Goal: Information Seeking & Learning: Check status

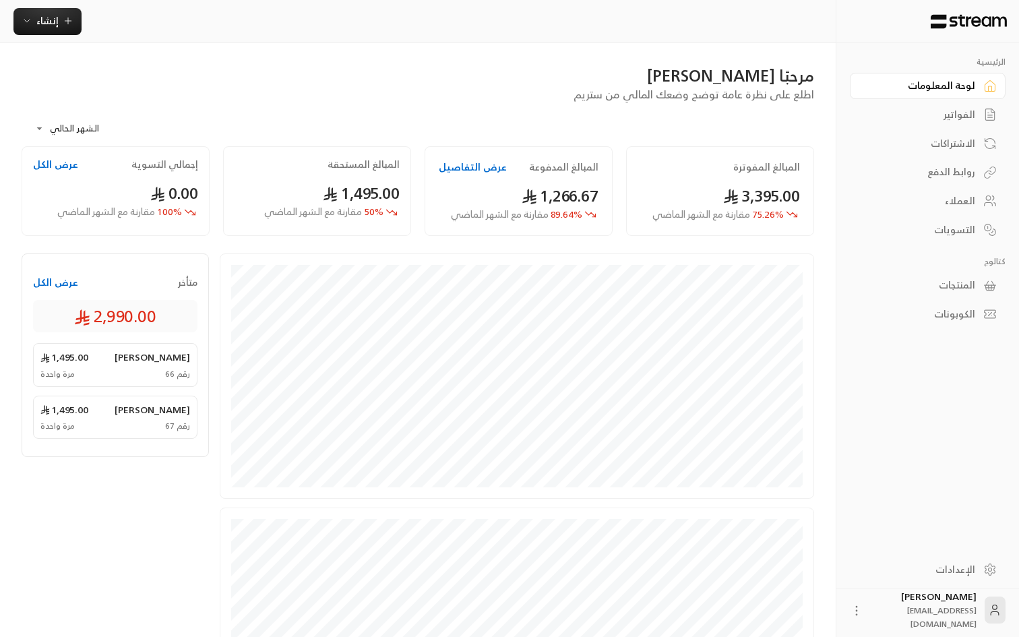
click at [357, 72] on div "مرحبًا [PERSON_NAME]" at bounding box center [418, 76] width 792 height 22
click at [948, 563] on div "الإعدادات" at bounding box center [920, 569] width 108 height 13
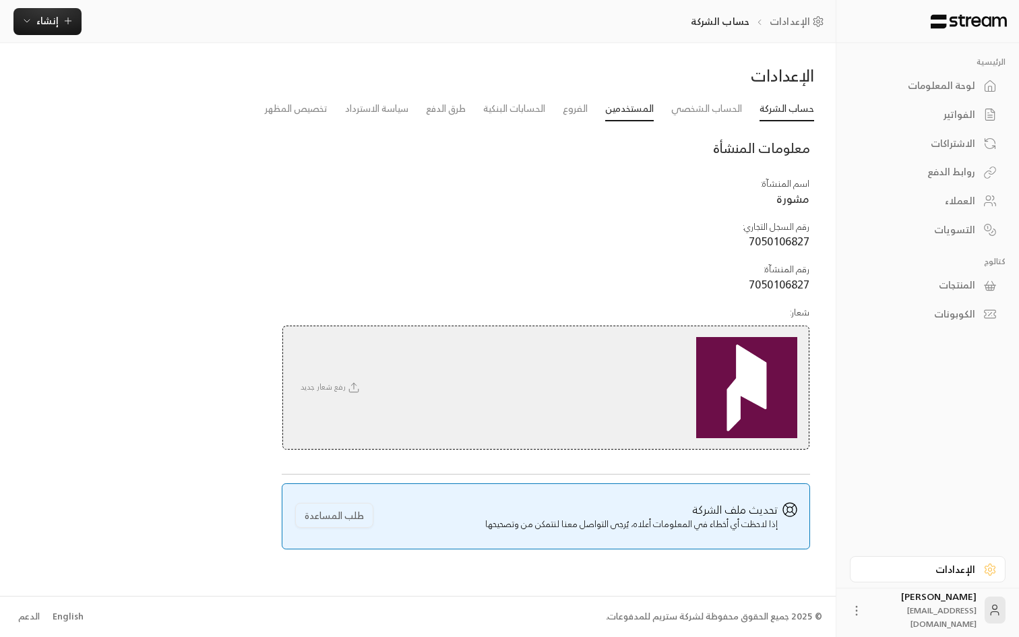
click at [631, 110] on link "المستخدمين" at bounding box center [629, 109] width 49 height 24
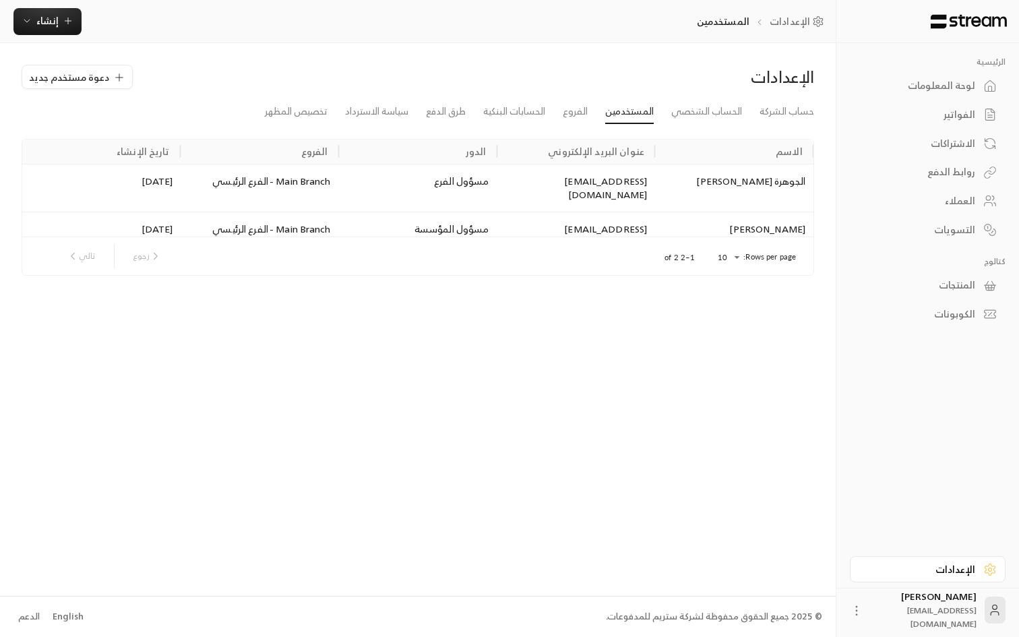
click at [968, 115] on div "الفواتير" at bounding box center [920, 114] width 108 height 13
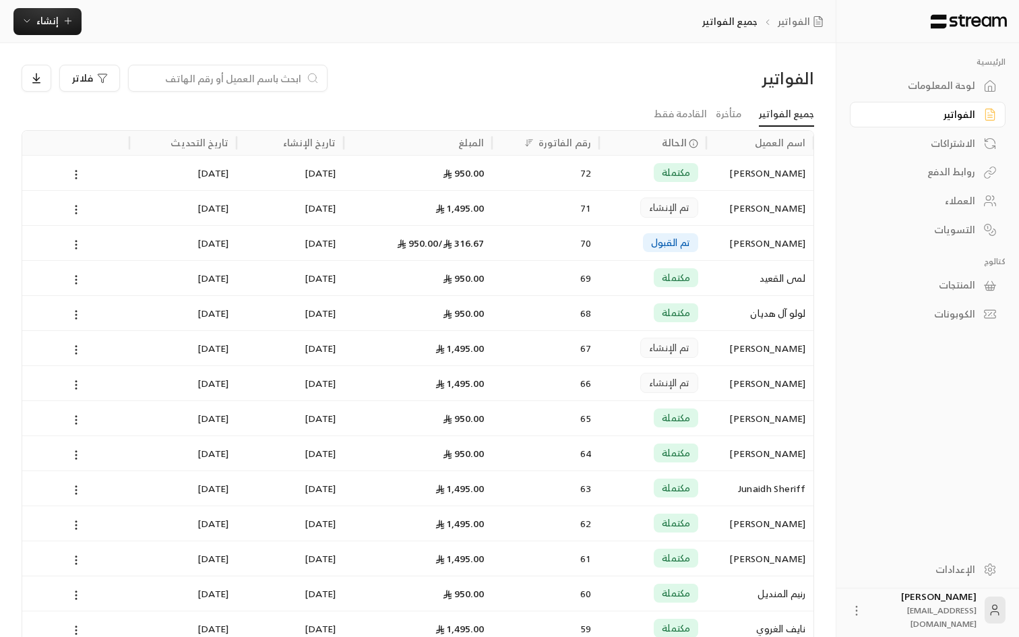
click at [569, 89] on div "فلاتر" at bounding box center [317, 78] width 591 height 27
click at [574, 71] on div "فلاتر" at bounding box center [317, 78] width 591 height 27
click at [455, 212] on div "1,495.00" at bounding box center [418, 208] width 132 height 34
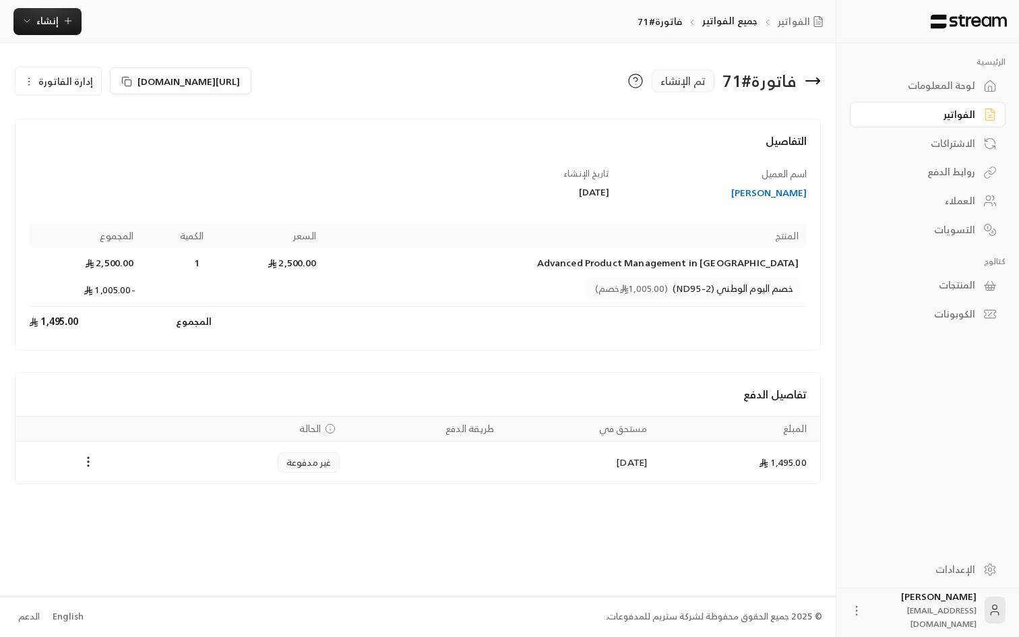
click at [817, 83] on icon at bounding box center [812, 81] width 16 height 16
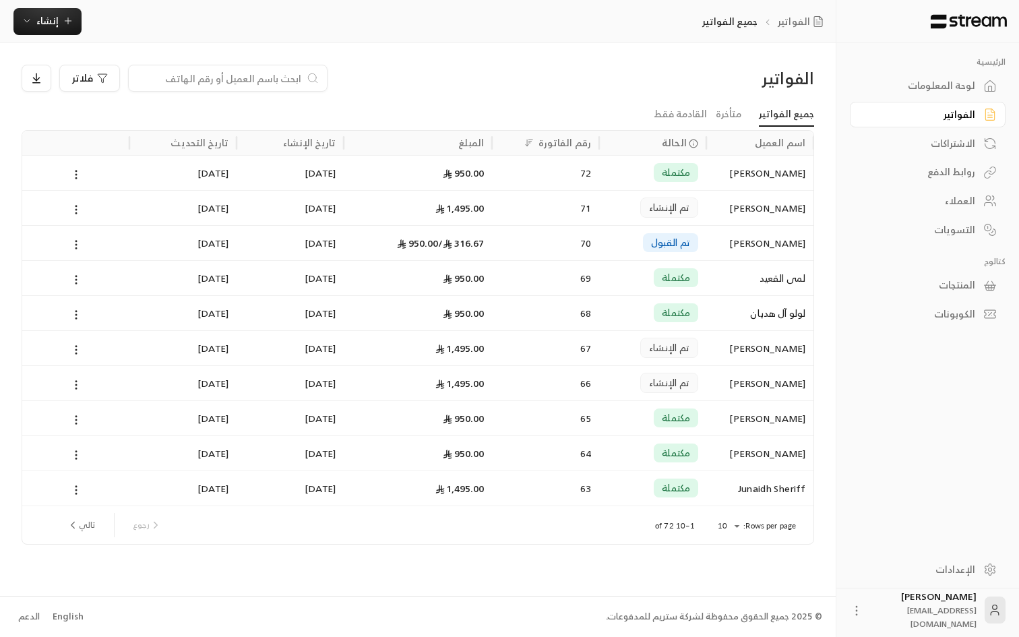
click at [565, 79] on div "فلاتر" at bounding box center [317, 78] width 591 height 27
click at [963, 92] on div "لوحة المعلومات" at bounding box center [920, 85] width 108 height 13
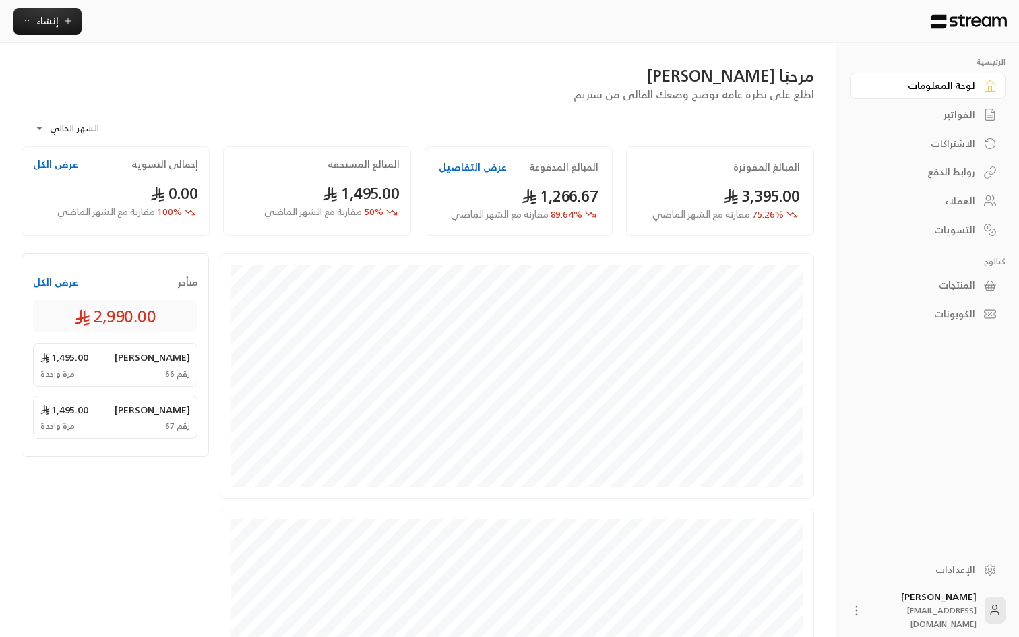
click at [40, 281] on button "عرض الكل" at bounding box center [55, 282] width 45 height 13
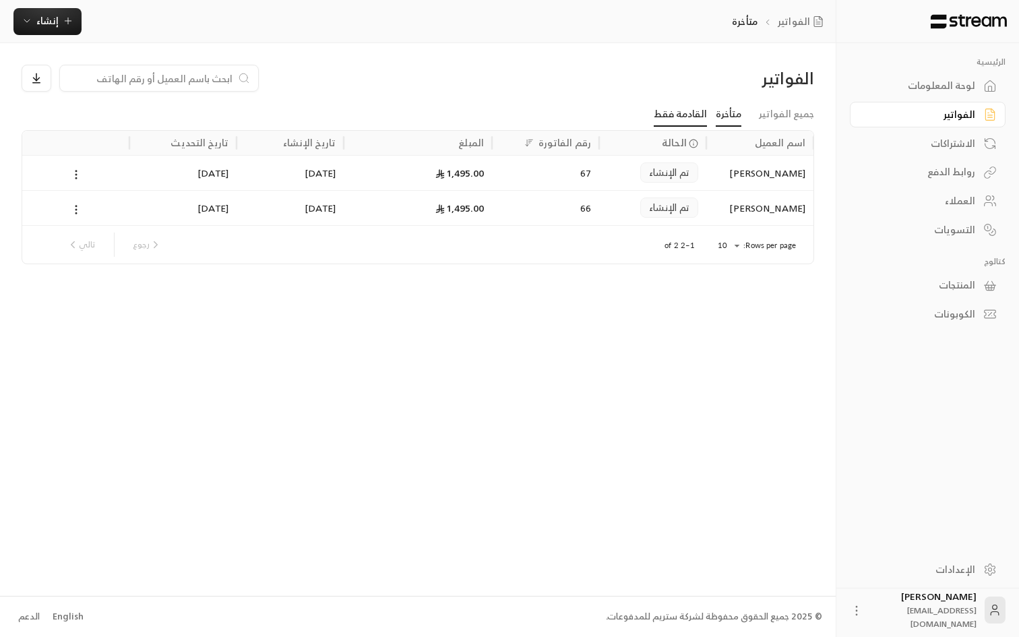
click at [686, 120] on link "القادمة فقط" at bounding box center [680, 114] width 53 height 24
click at [728, 108] on link "متأخرة" at bounding box center [729, 114] width 26 height 24
click at [793, 114] on link "جميع الفواتير" at bounding box center [786, 114] width 55 height 24
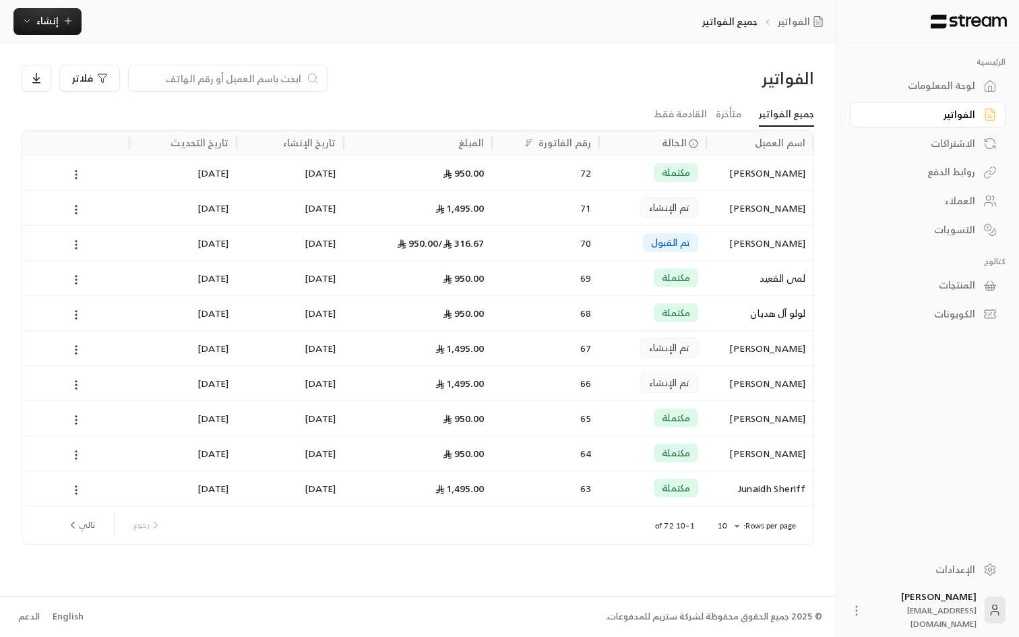
click at [937, 178] on div "روابط الدفع" at bounding box center [920, 171] width 108 height 13
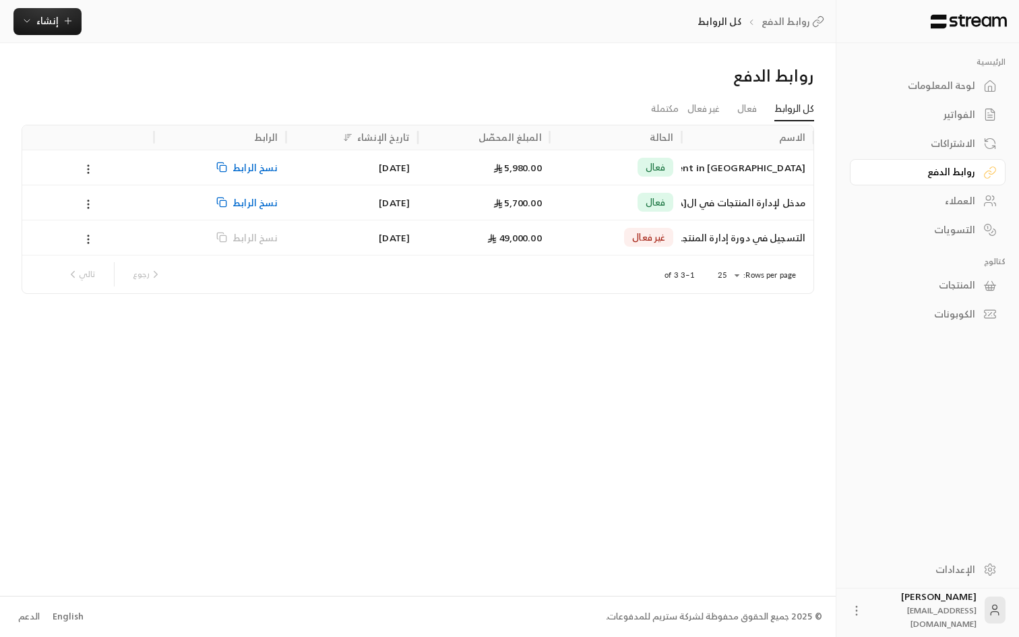
click at [948, 205] on div "العملاء" at bounding box center [920, 200] width 108 height 13
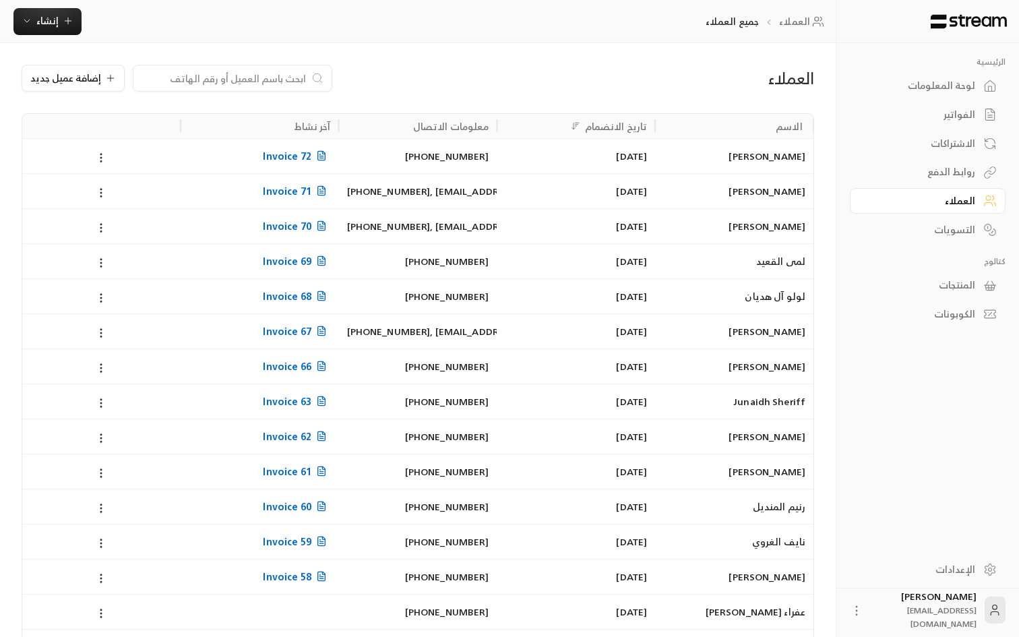
click at [951, 230] on div "التسويات" at bounding box center [920, 229] width 108 height 13
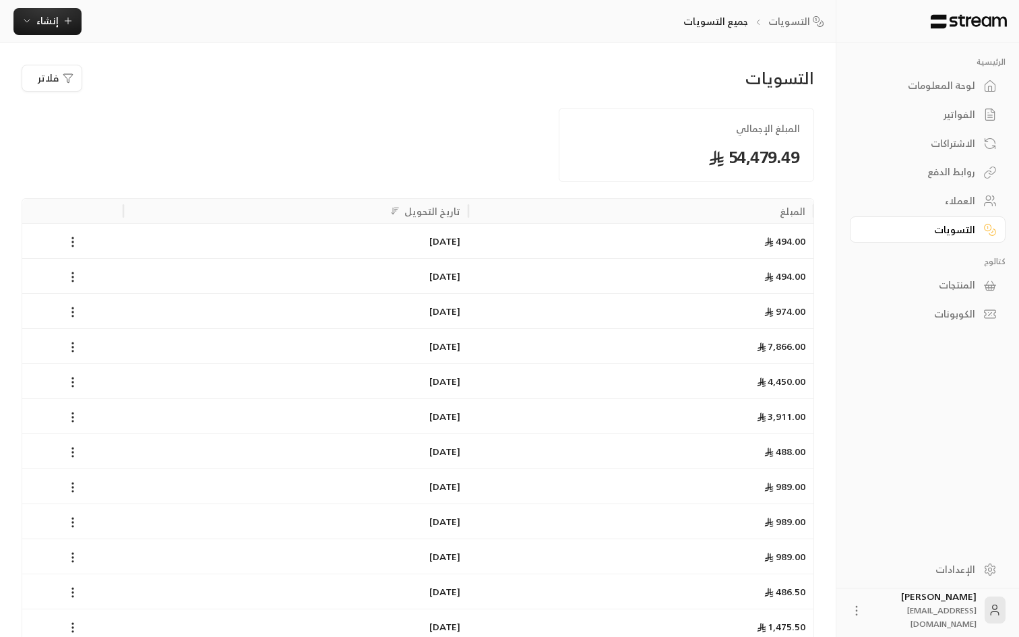
click at [955, 315] on div "الكوبونات" at bounding box center [920, 313] width 108 height 13
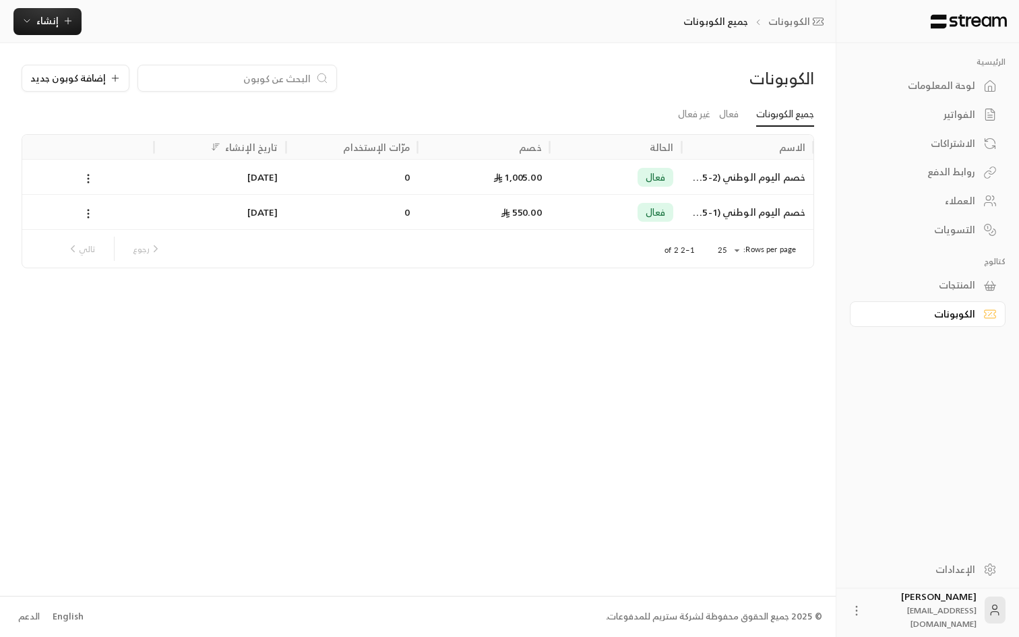
click at [961, 286] on div "المنتجات" at bounding box center [920, 284] width 108 height 13
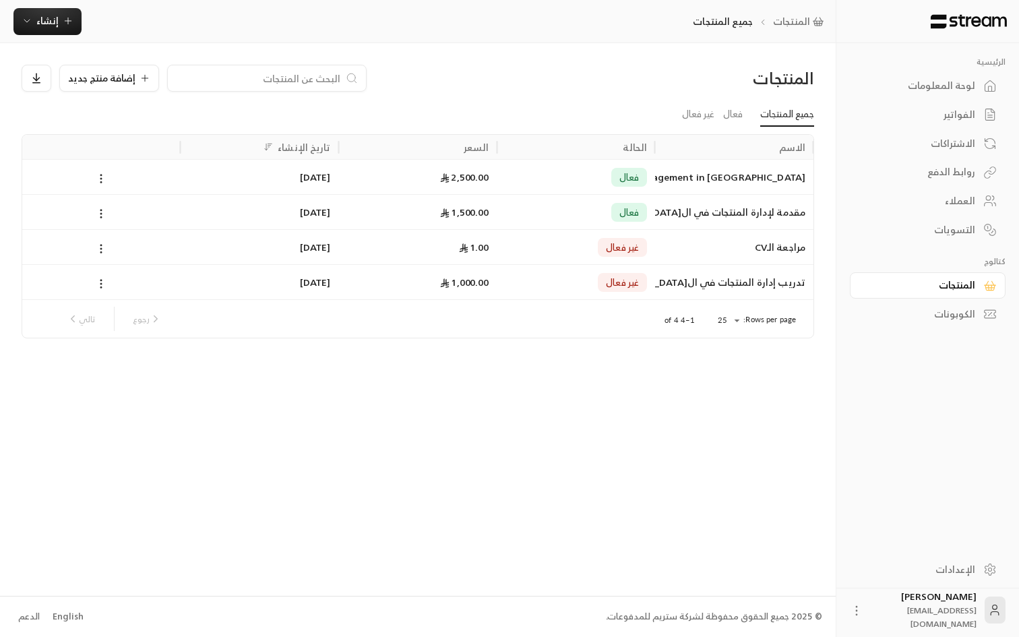
click at [939, 79] on div "لوحة المعلومات" at bounding box center [920, 85] width 108 height 13
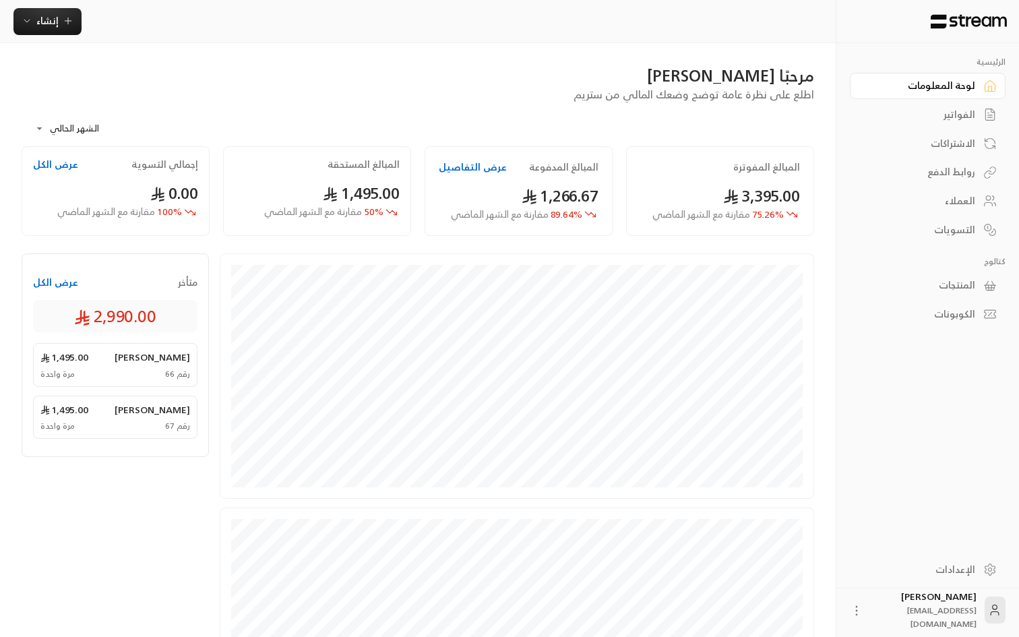
click at [515, 108] on div "**********" at bounding box center [418, 124] width 792 height 44
click at [80, 132] on body "**********" at bounding box center [509, 318] width 1019 height 637
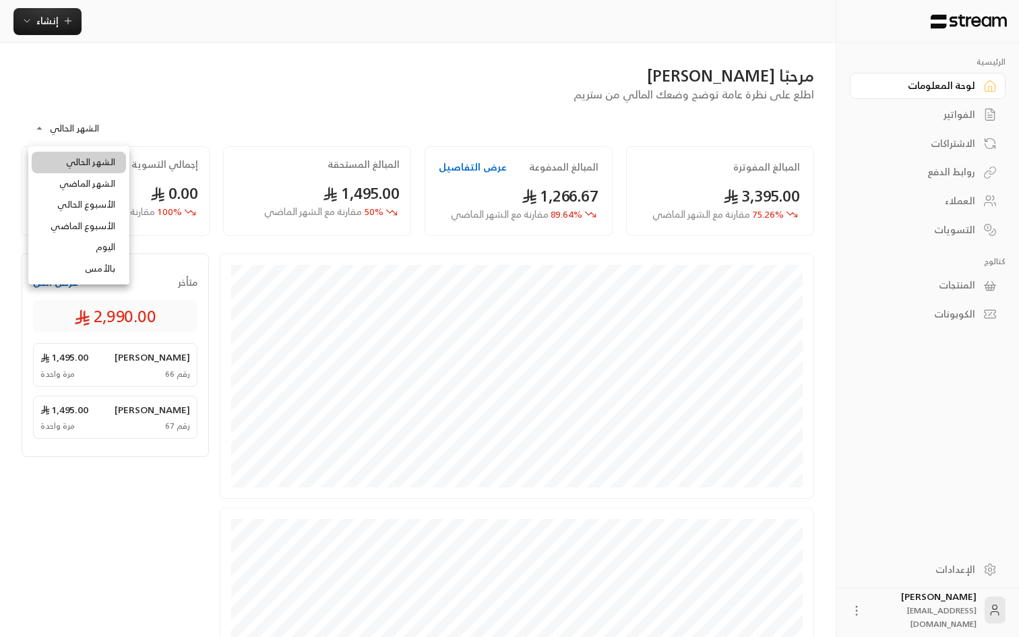
click at [98, 191] on li "الشهر الماضي" at bounding box center [79, 184] width 94 height 22
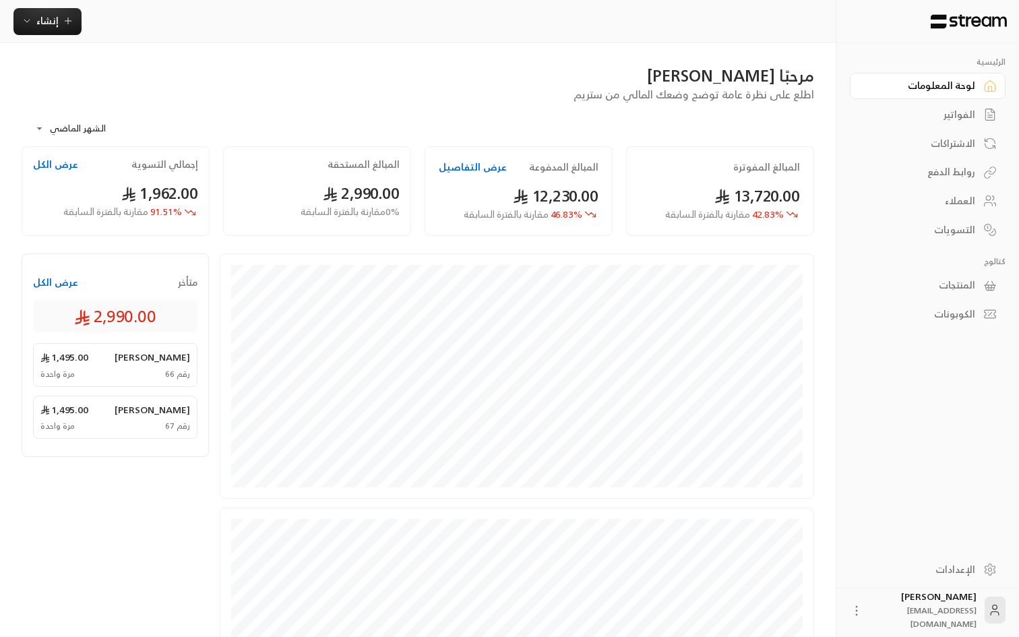
click at [76, 125] on body "**********" at bounding box center [509, 318] width 1019 height 637
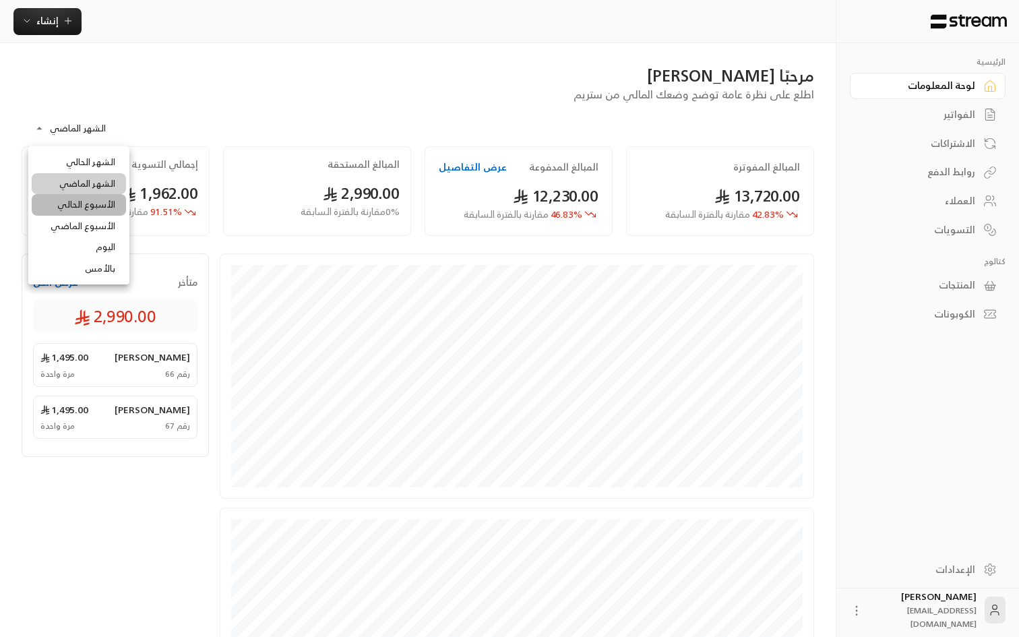
click at [93, 202] on li "الأسبوع الحالي" at bounding box center [79, 205] width 94 height 22
type input "**********"
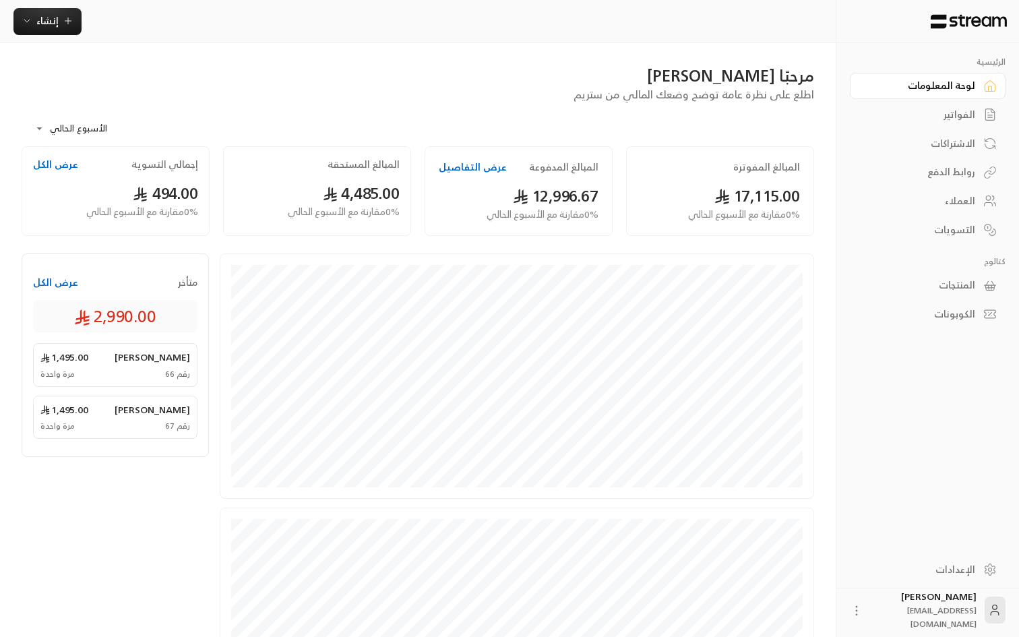
click at [157, 92] on div "مرحبًا [PERSON_NAME] اطلع على نظرة عامة توضح وضعك المالي من ستريم" at bounding box center [418, 84] width 806 height 38
drag, startPoint x: 214, startPoint y: 139, endPoint x: 334, endPoint y: 108, distance: 123.9
click at [334, 108] on div "**********" at bounding box center [418, 124] width 792 height 44
click at [751, 199] on span "17,115.00" at bounding box center [757, 196] width 86 height 28
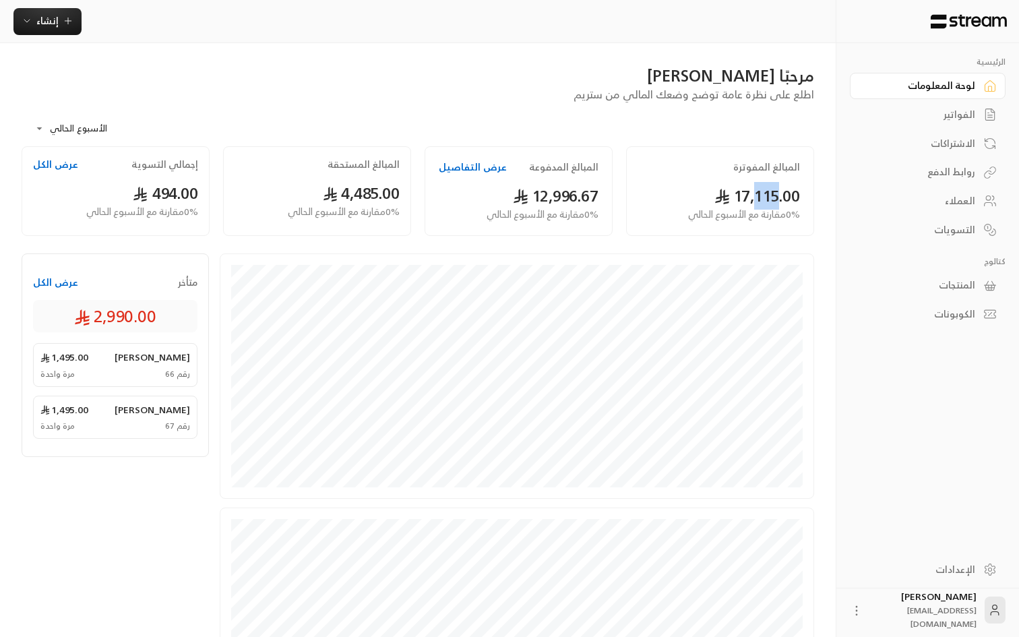
click at [751, 199] on span "17,115.00" at bounding box center [757, 196] width 86 height 28
click at [671, 180] on div "المبالغ المفوترة 17,115.00 0 % مقارنة مع الأسبوع الحالي" at bounding box center [720, 191] width 188 height 90
click at [452, 160] on button "عرض التفاصيل" at bounding box center [473, 166] width 68 height 13
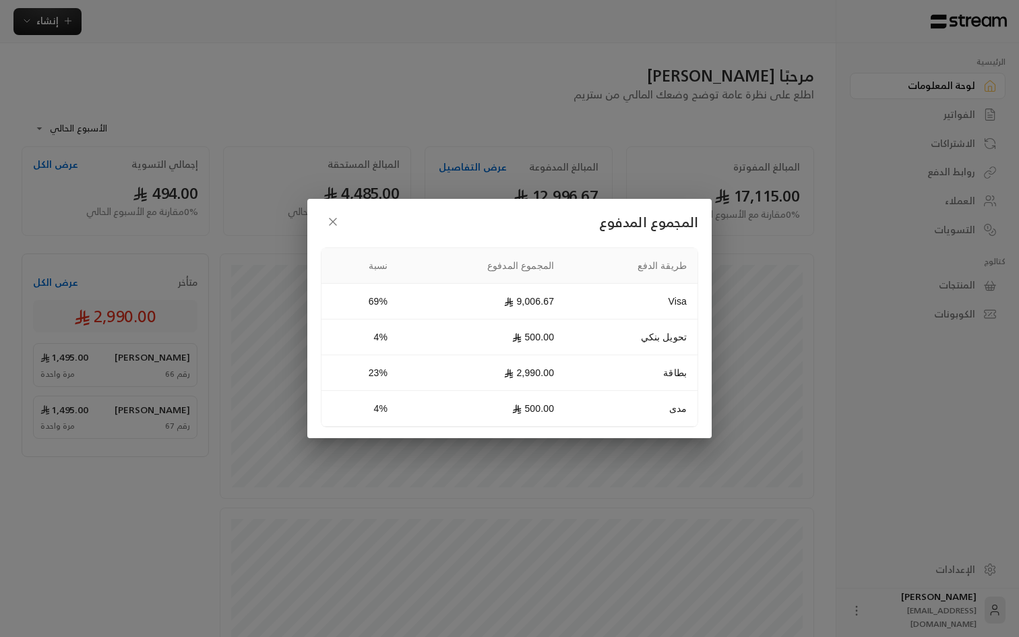
click at [832, 395] on div "المجموع المدفوع طريقة الدفع المجموع المدفوع نسبة Visa 9,006.67 69% تحويل بنكي 5…" at bounding box center [509, 318] width 1019 height 637
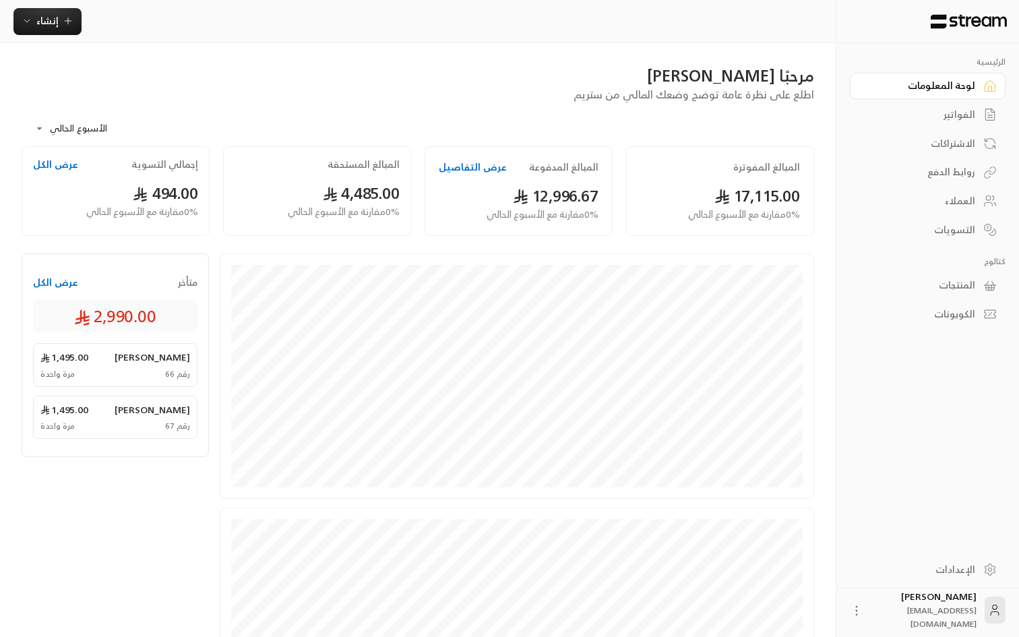
click at [960, 117] on div "الفواتير" at bounding box center [920, 114] width 108 height 13
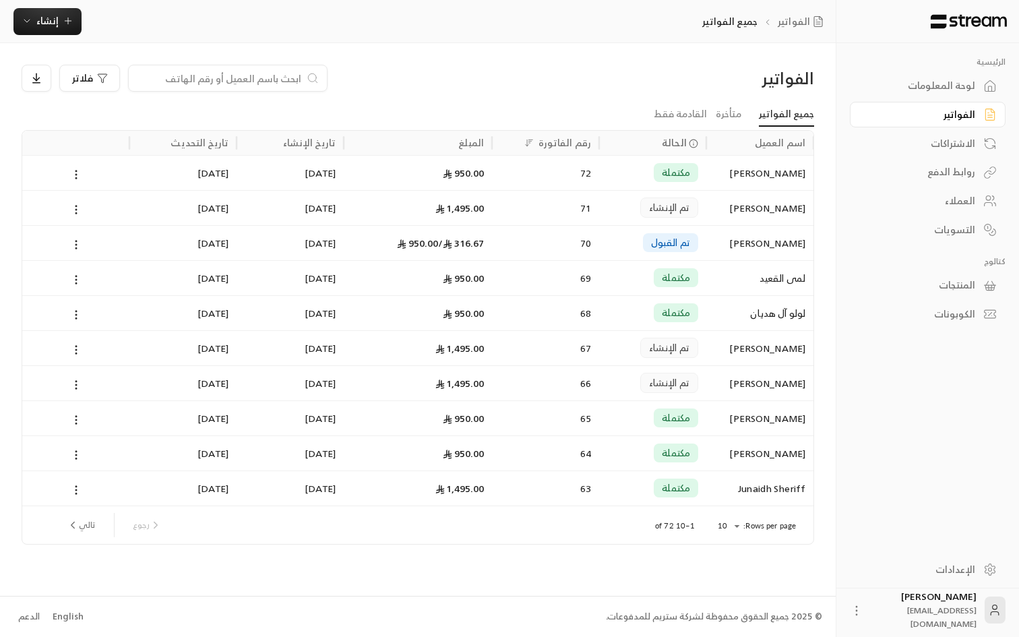
click at [77, 518] on button "تالي" at bounding box center [80, 524] width 39 height 23
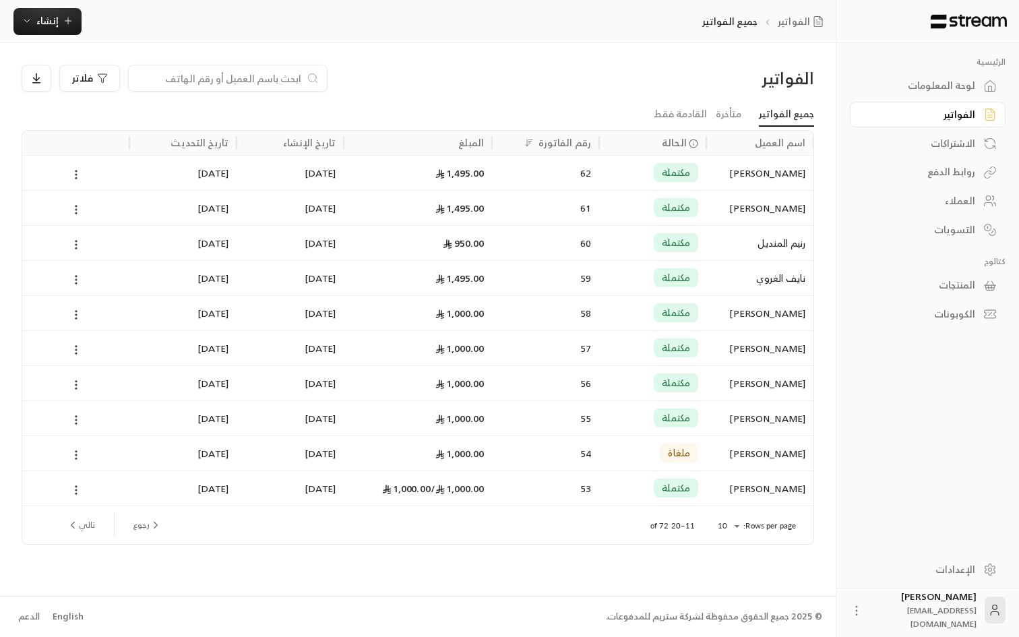
click at [959, 83] on div "لوحة المعلومات" at bounding box center [920, 85] width 108 height 13
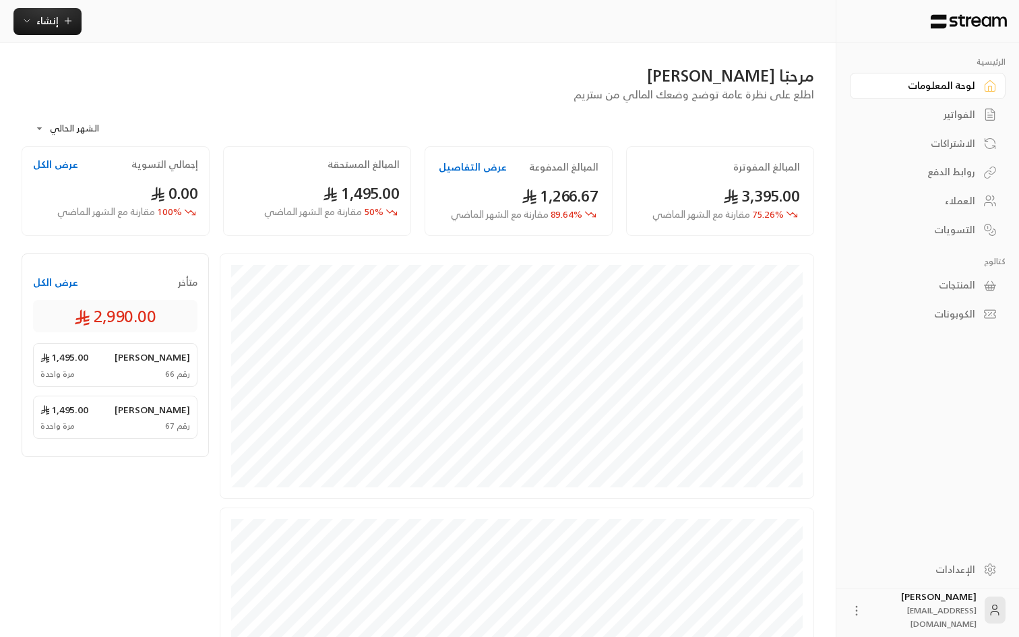
click at [554, 193] on span "1,266.67" at bounding box center [559, 196] width 77 height 28
click at [80, 128] on body "**********" at bounding box center [509, 318] width 1019 height 637
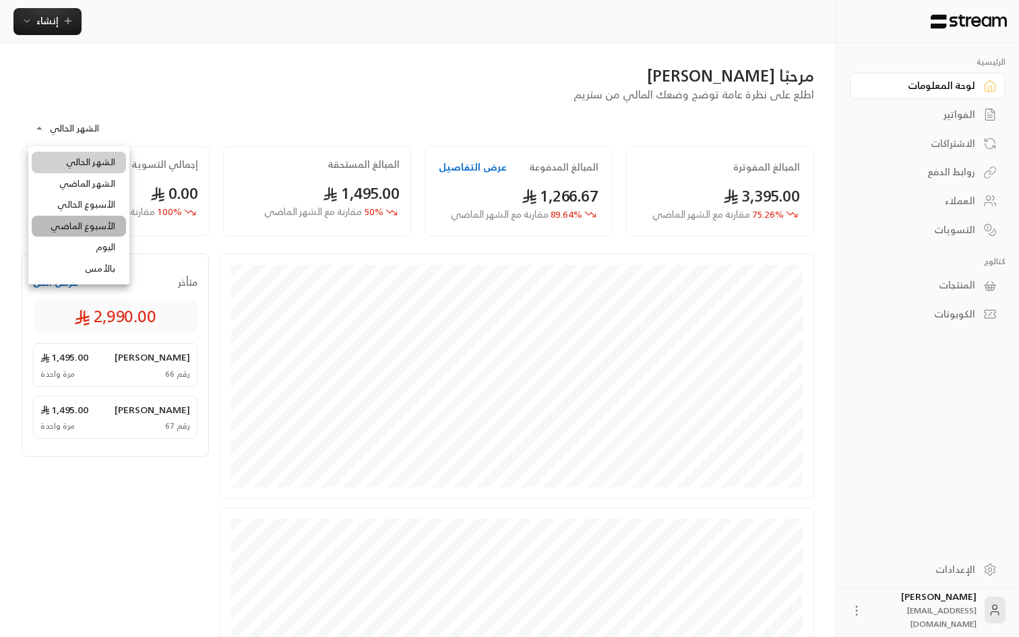
click at [96, 226] on li "الأسبوع الماضي" at bounding box center [79, 227] width 94 height 22
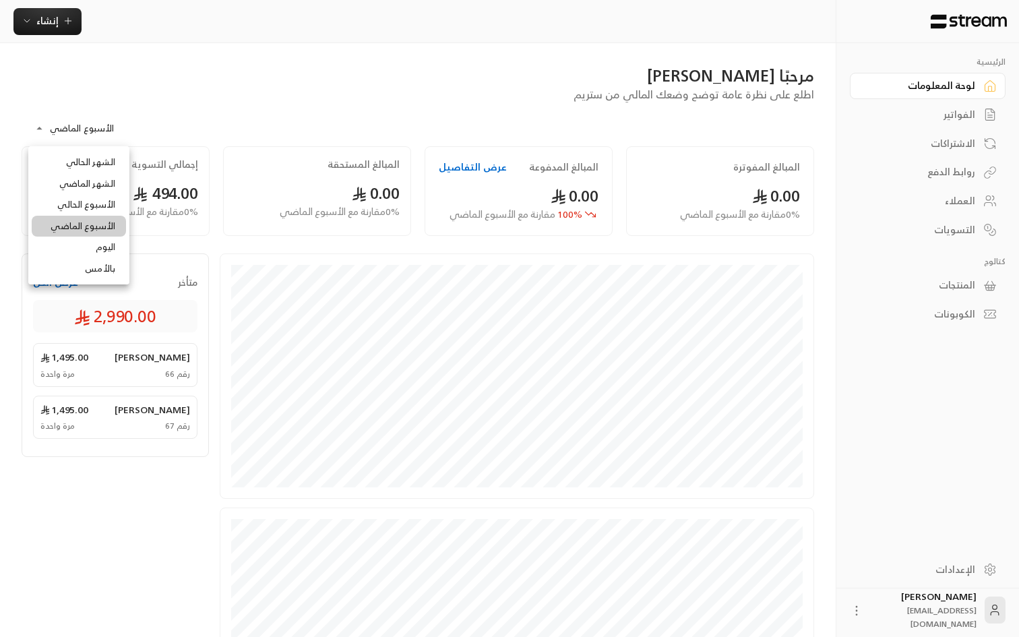
click at [49, 123] on body "**********" at bounding box center [509, 318] width 1019 height 637
click at [90, 208] on li "الأسبوع الحالي" at bounding box center [79, 205] width 94 height 22
type input "**********"
